Goal: Navigation & Orientation: Find specific page/section

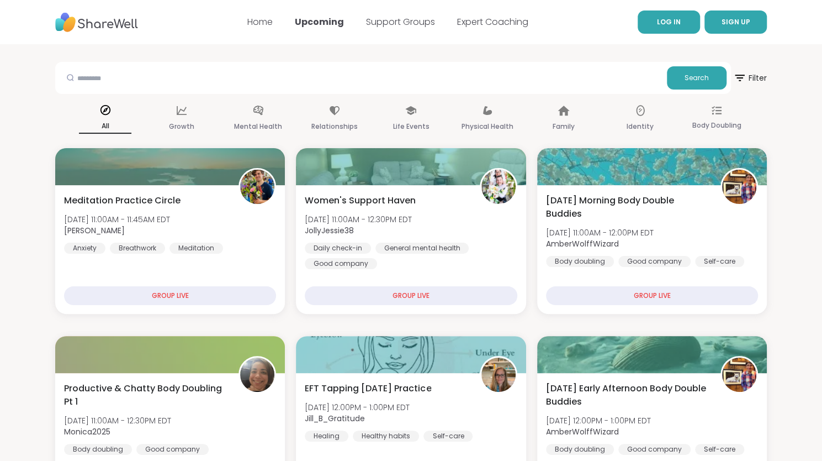
click at [673, 23] on span "LOG IN" at bounding box center [669, 21] width 24 height 9
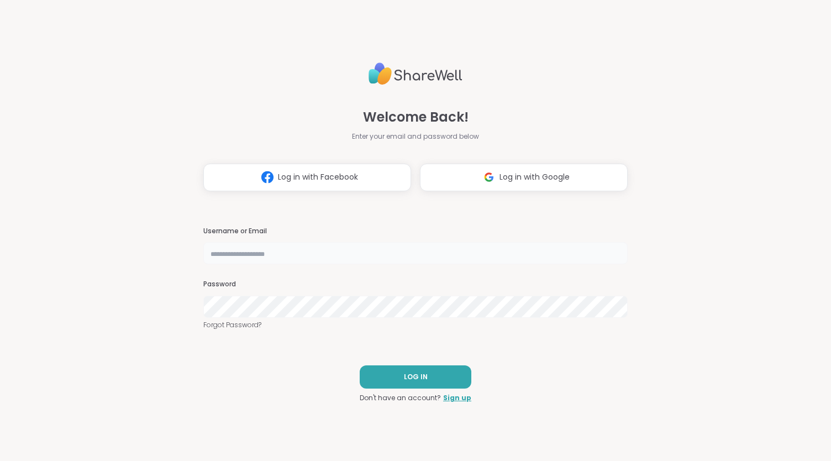
click at [347, 255] on input "text" at bounding box center [415, 253] width 424 height 22
type input "**********"
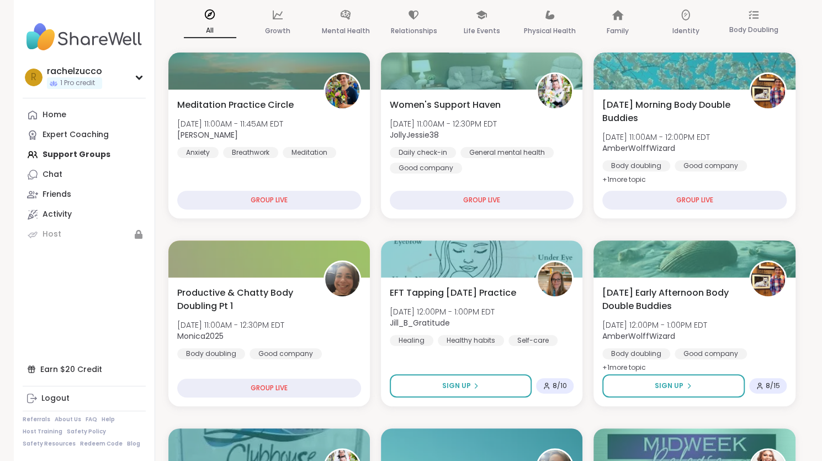
scroll to position [209, 0]
